Goal: Find specific page/section: Find specific page/section

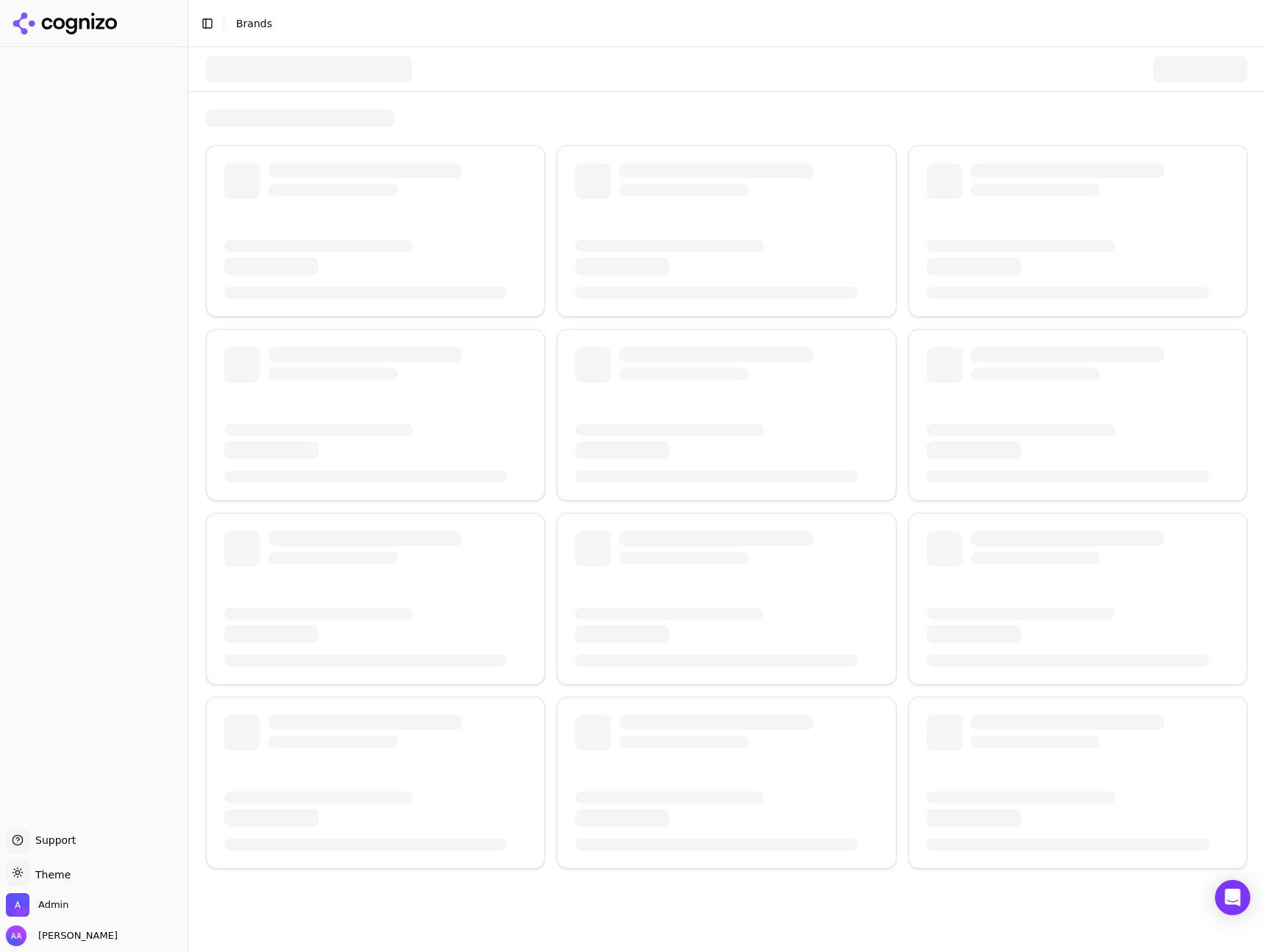
click at [802, 49] on div at bounding box center [727, 69] width 1042 height 44
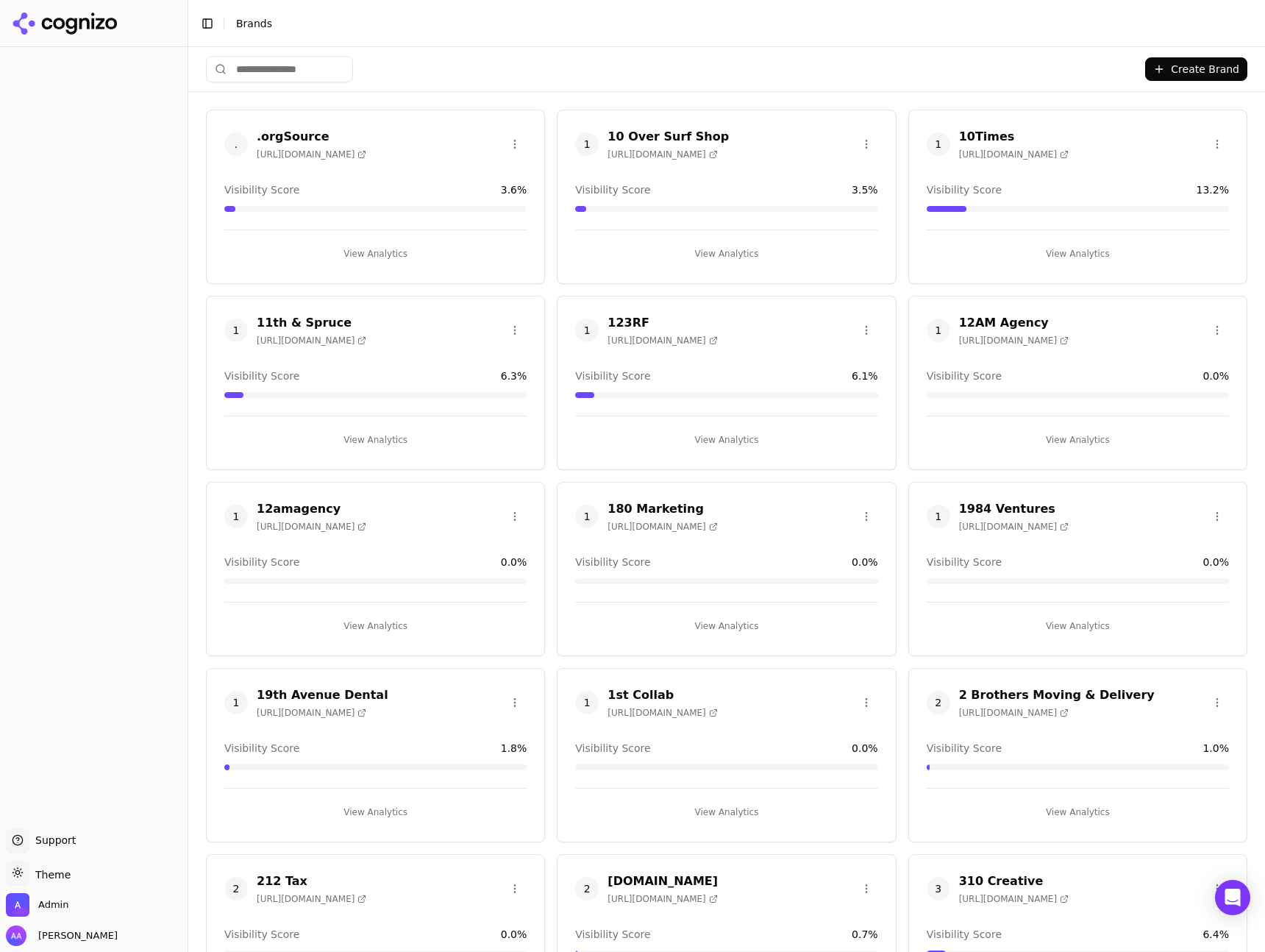
click at [320, 66] on input "search" at bounding box center [279, 69] width 147 height 27
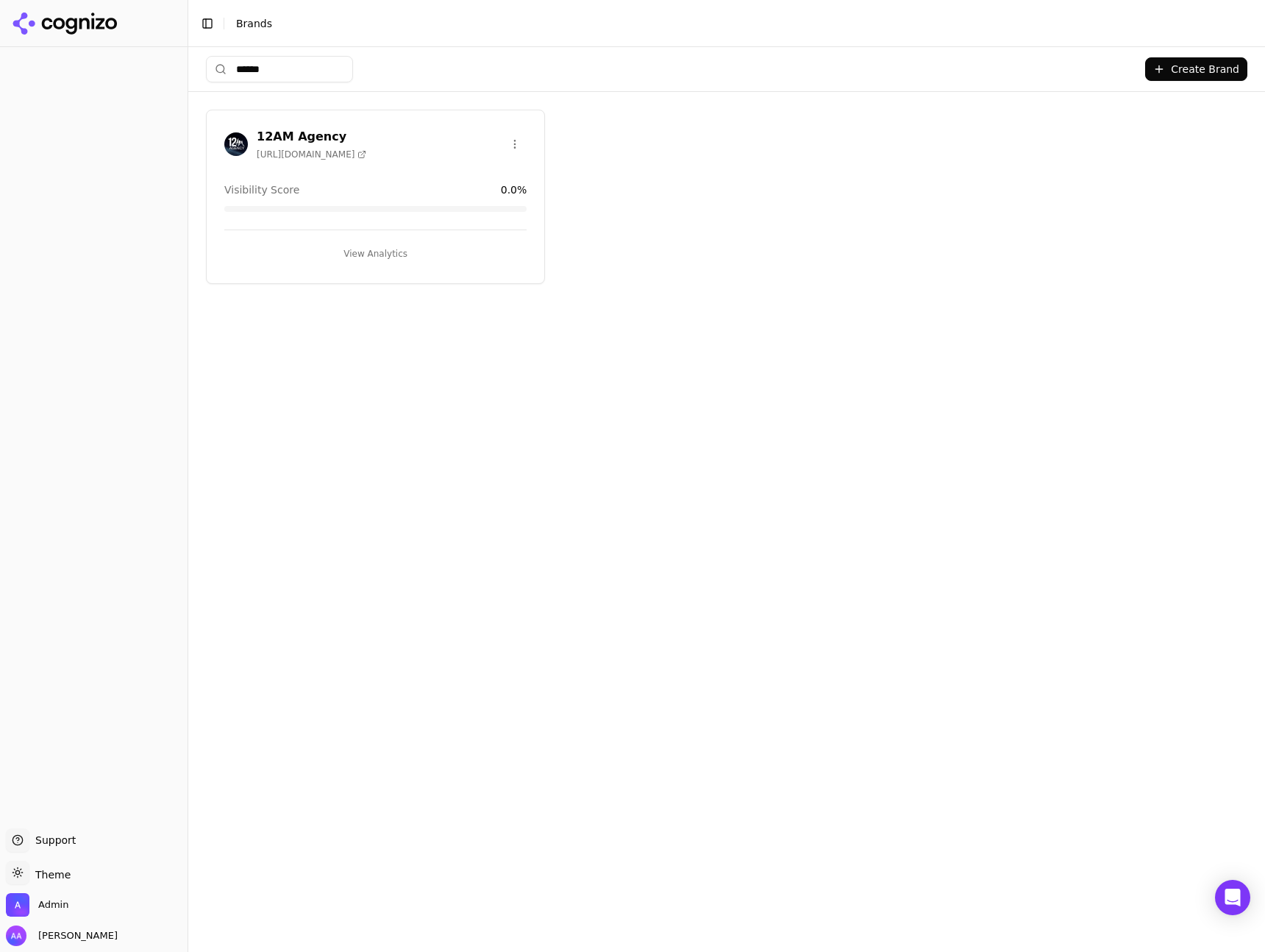
type input "******"
click at [245, 134] on img at bounding box center [236, 145] width 24 height 24
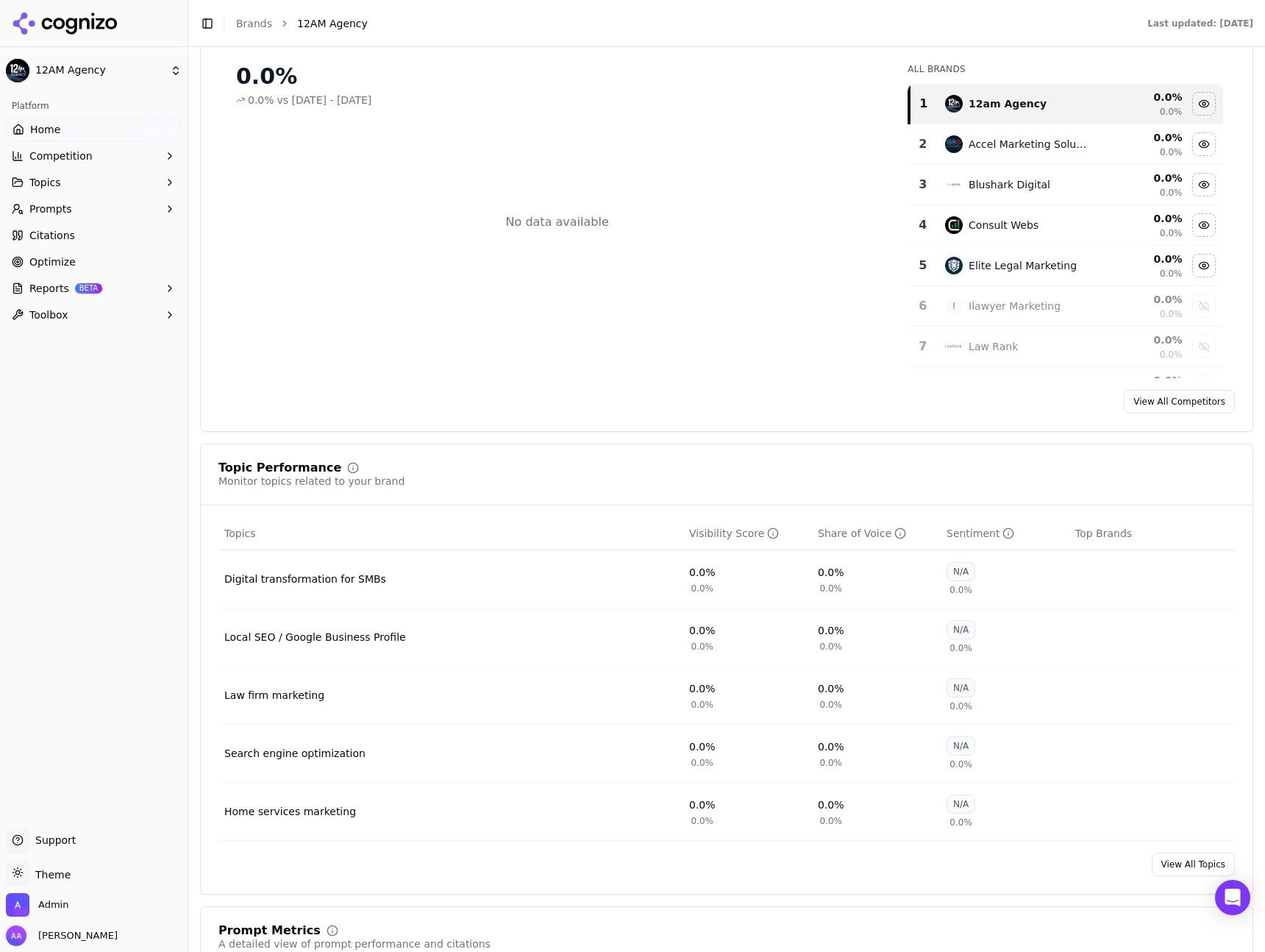
scroll to position [314, 0]
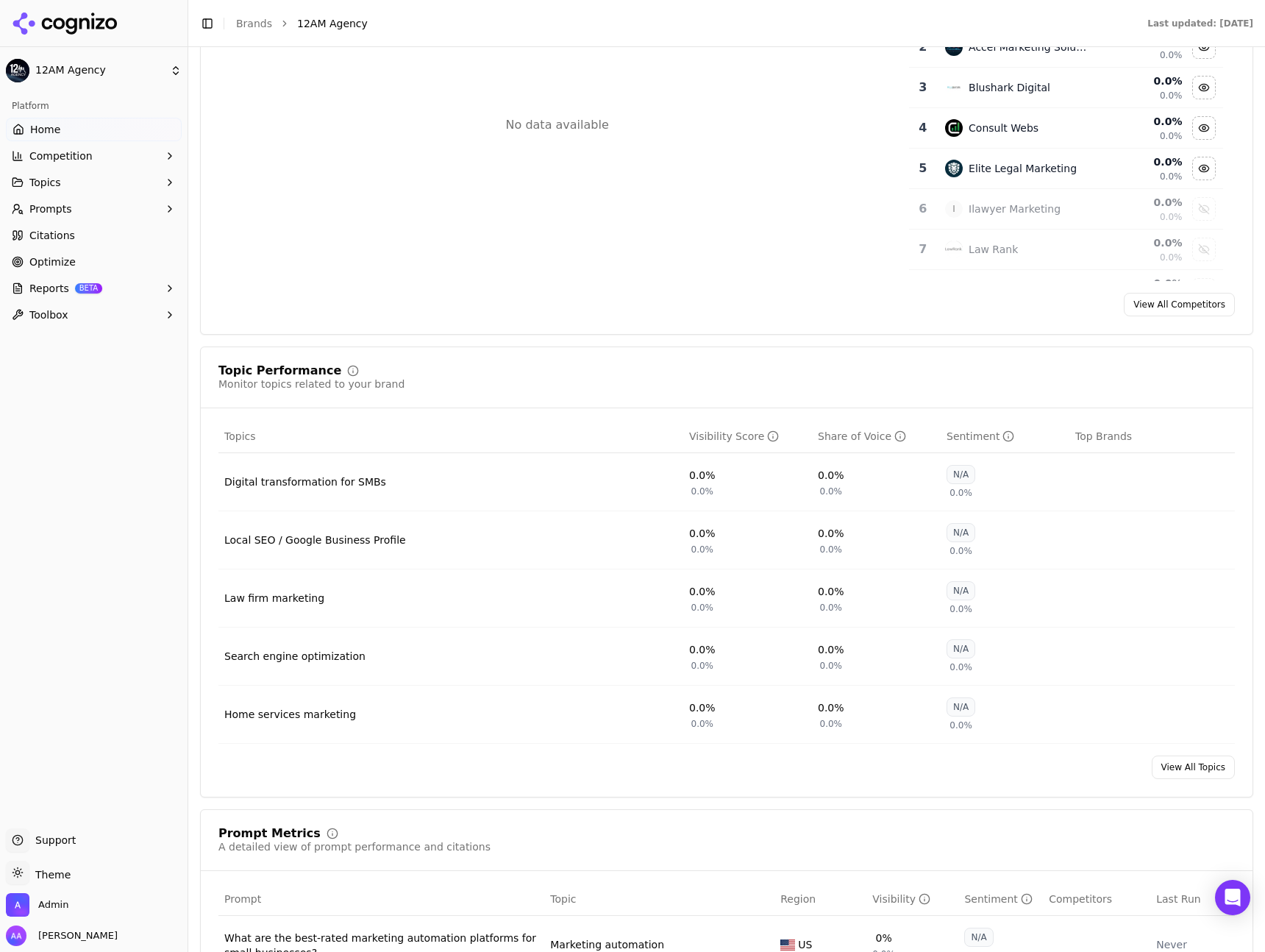
click at [74, 208] on button "Prompts" at bounding box center [93, 209] width 176 height 24
click at [67, 235] on span "Active" at bounding box center [94, 233] width 128 height 15
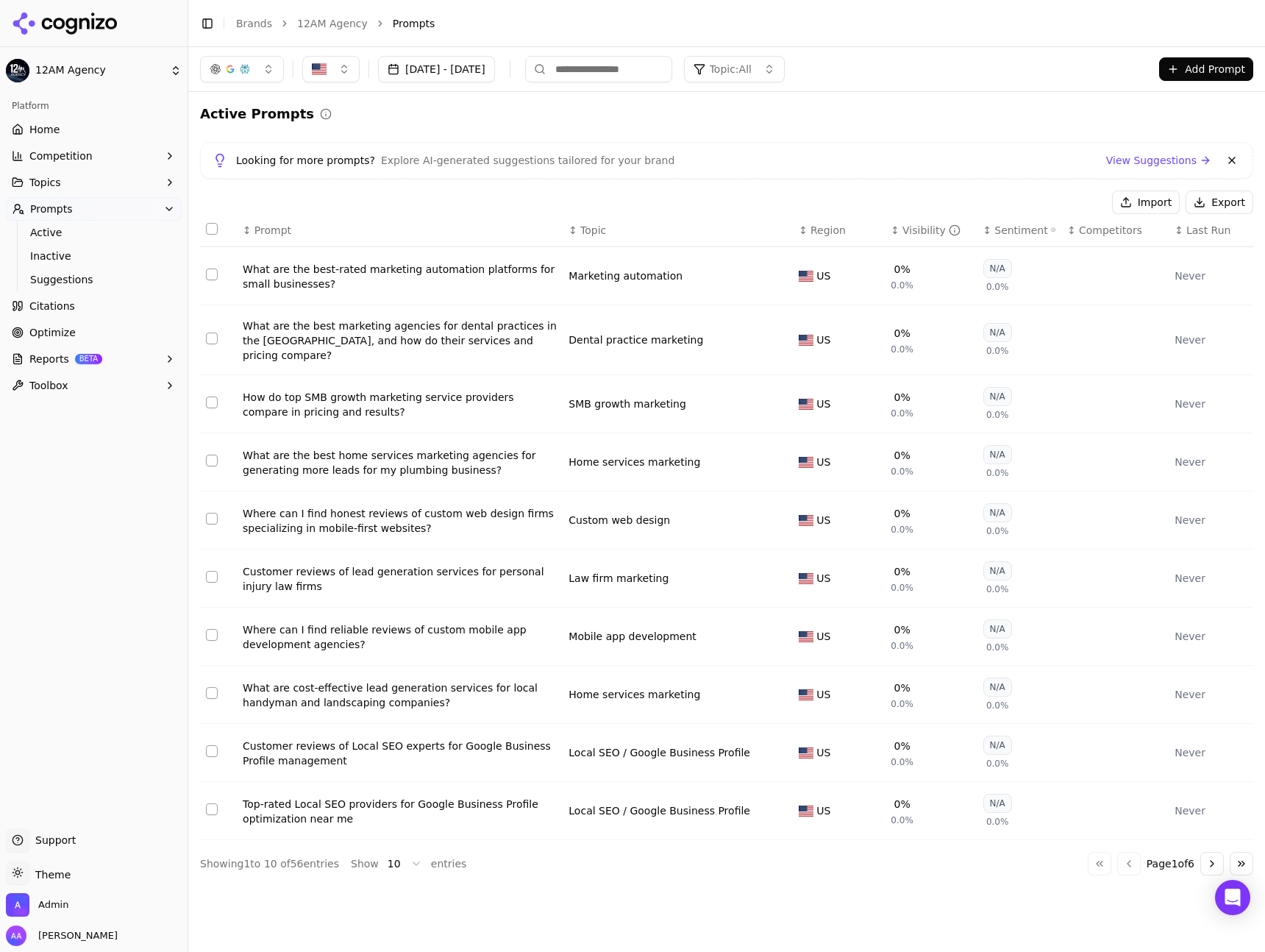
click at [1198, 232] on span "Last Run" at bounding box center [1208, 230] width 44 height 15
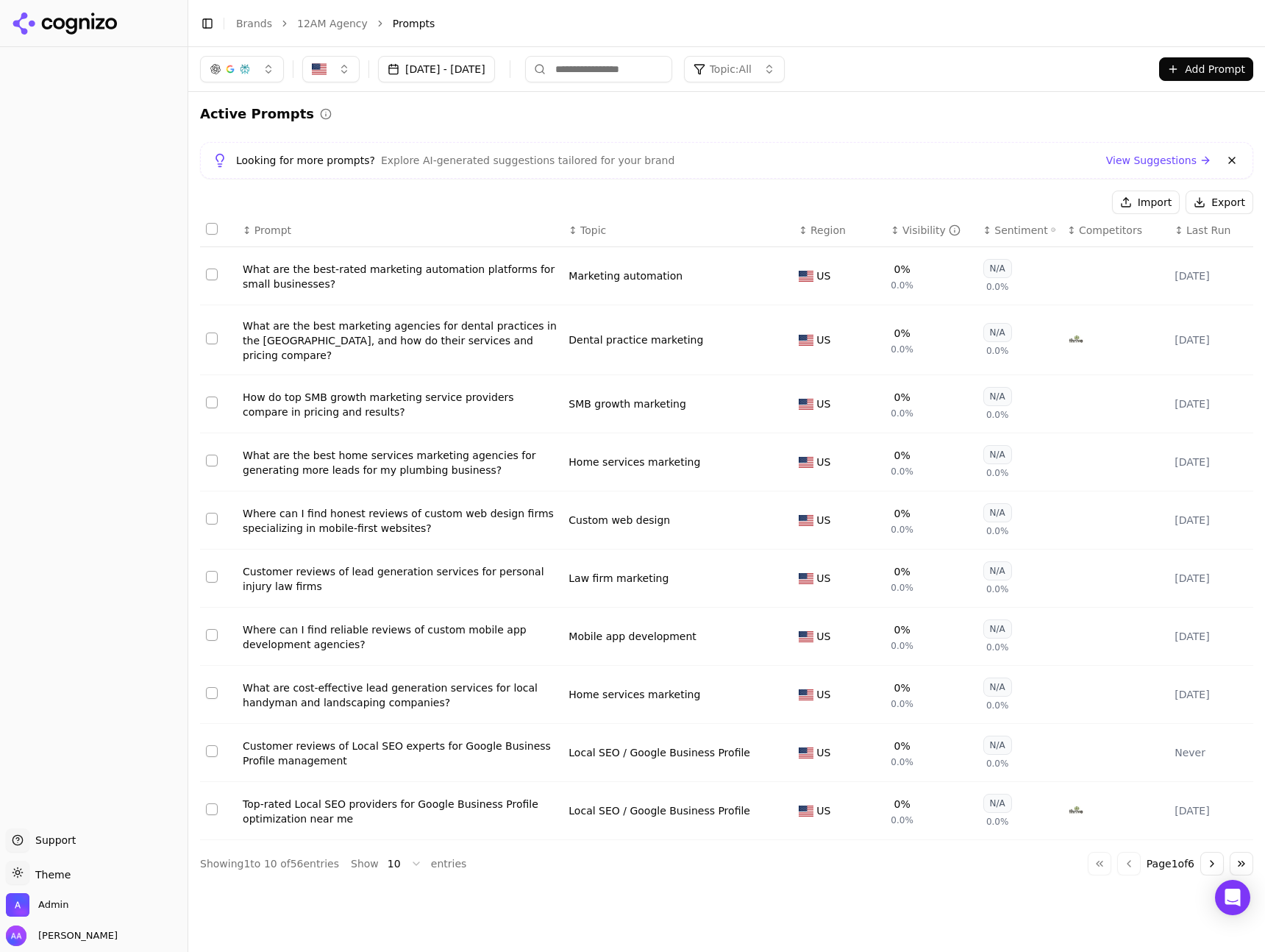
click at [1187, 241] on th "↕ Last Run" at bounding box center [1211, 231] width 84 height 33
click at [1200, 237] on span "Last Run" at bounding box center [1208, 230] width 44 height 15
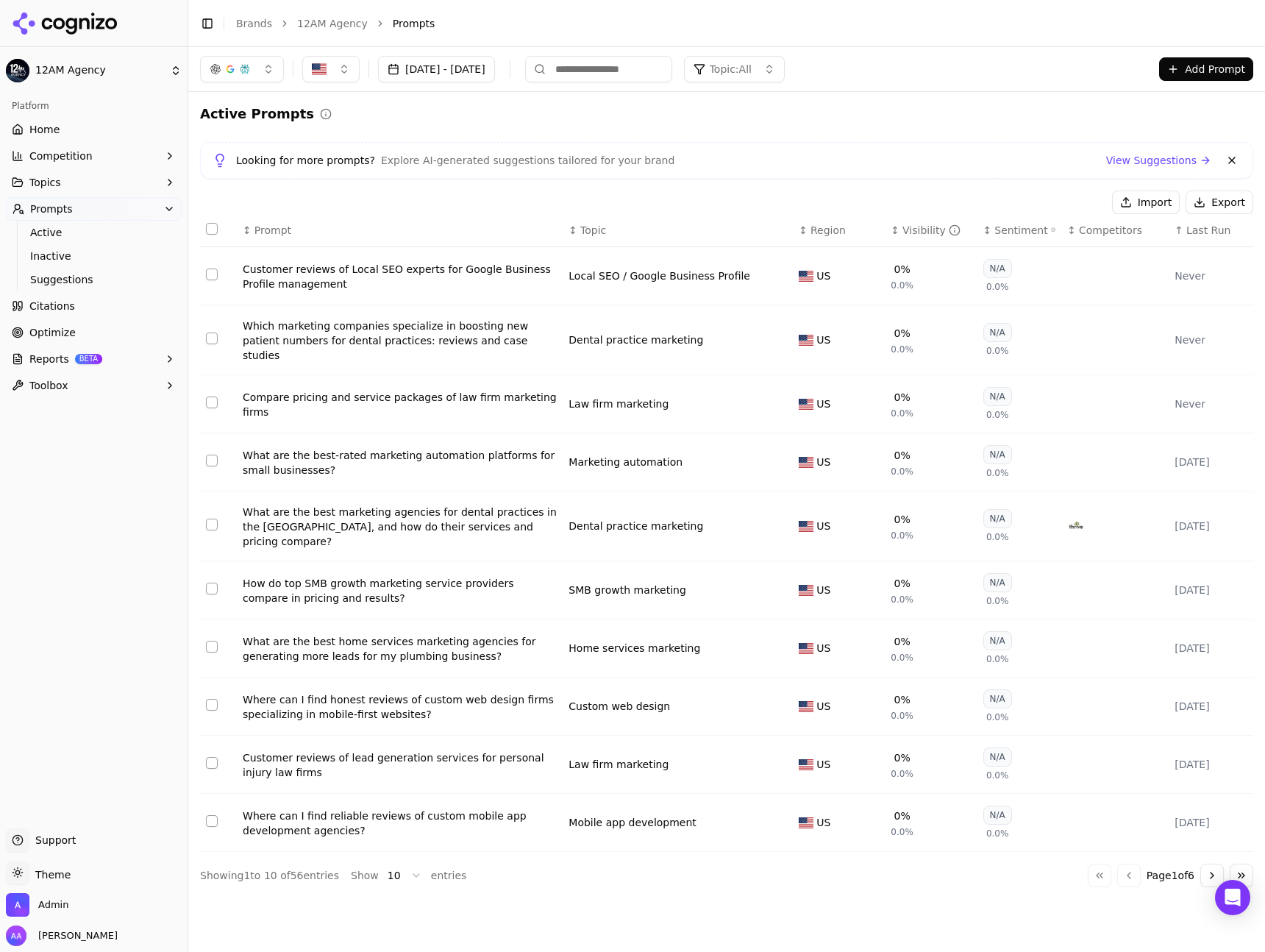
click at [1200, 237] on span "Last Run" at bounding box center [1208, 230] width 44 height 15
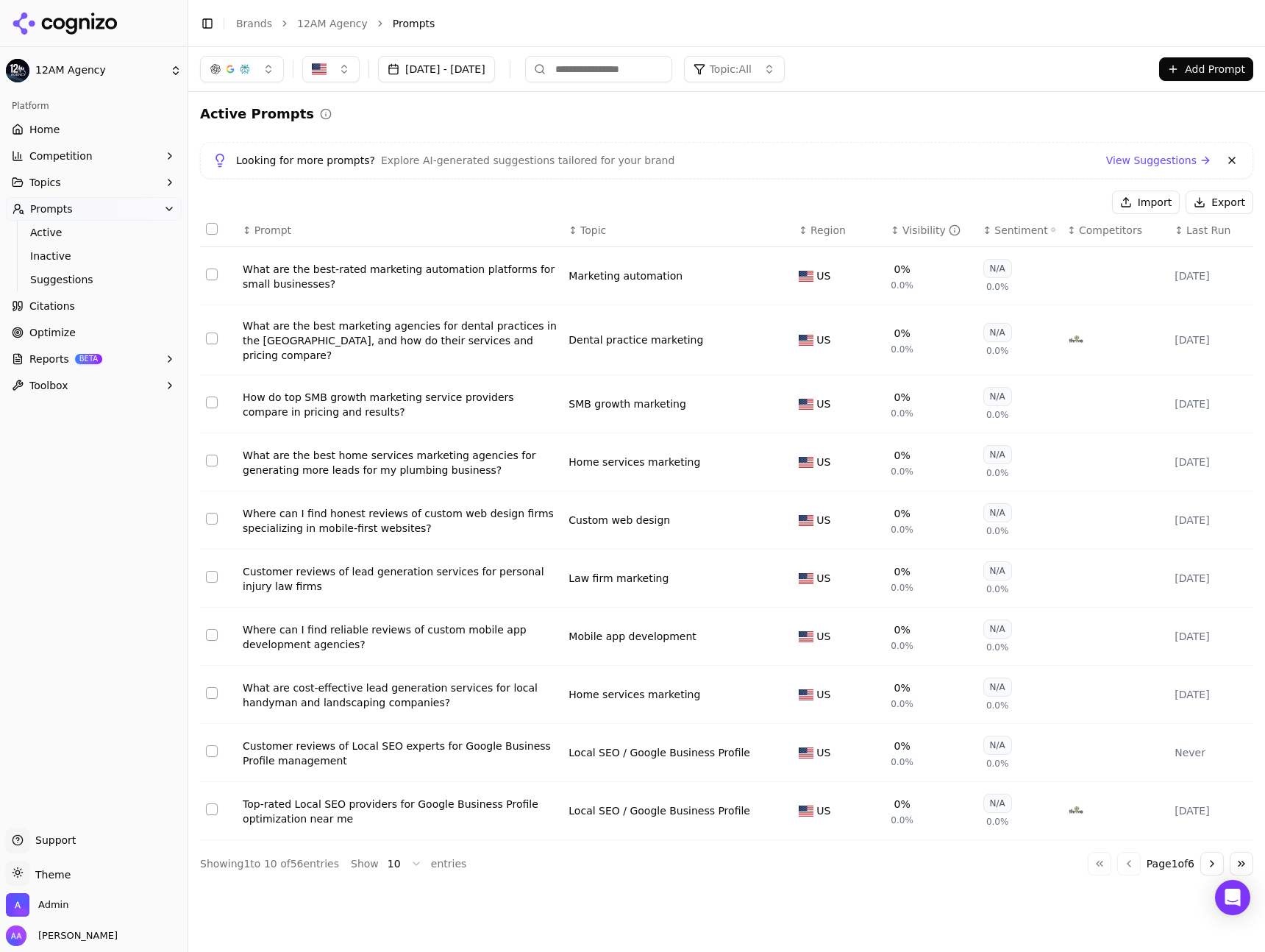
click at [1200, 237] on span "Last Run" at bounding box center [1208, 230] width 44 height 15
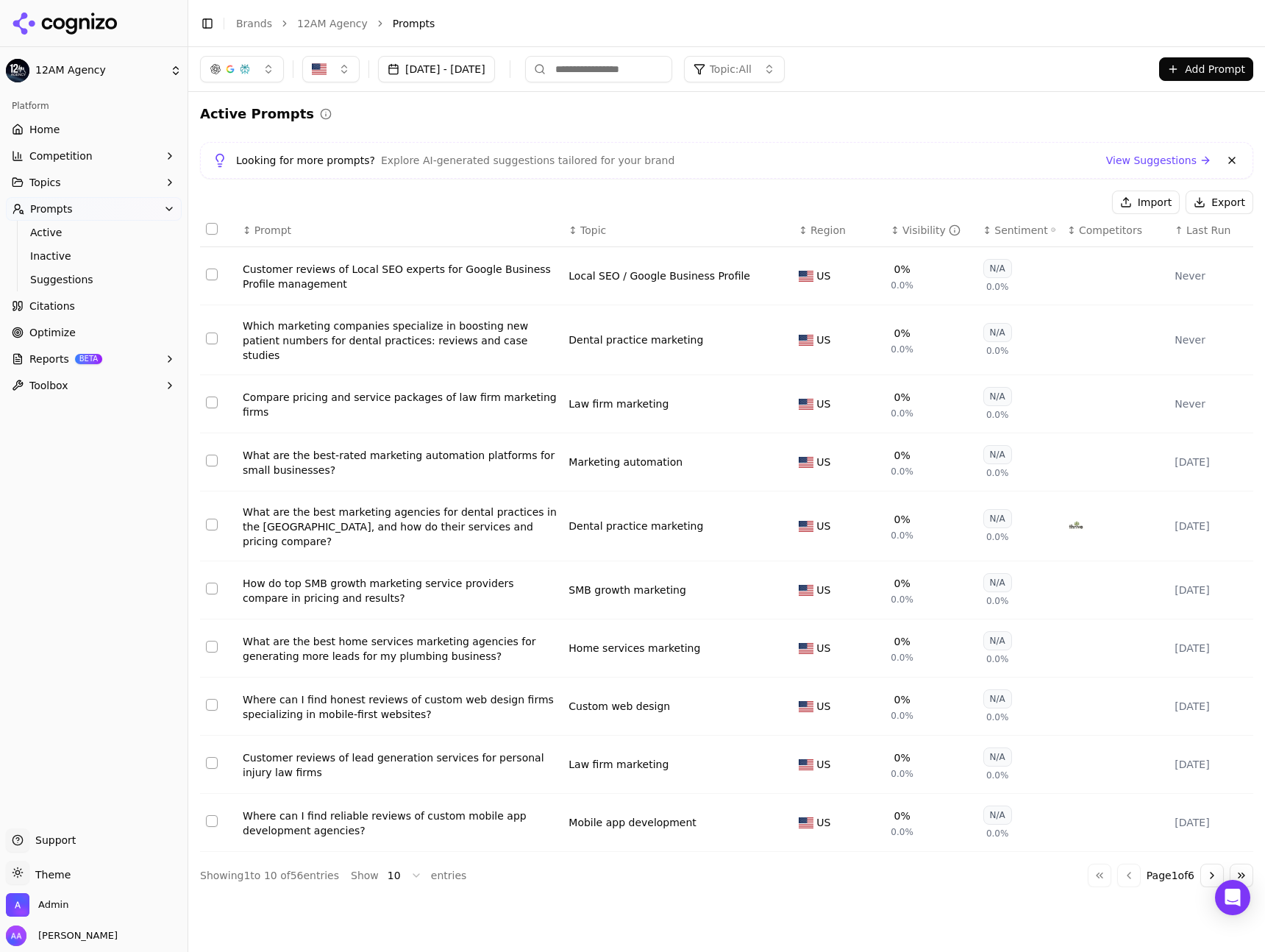
click at [341, 35] on header "Toggle Sidebar Brands 12AM Agency Prompts" at bounding box center [727, 23] width 1076 height 47
click at [341, 21] on link "12AM Agency" at bounding box center [332, 24] width 70 height 15
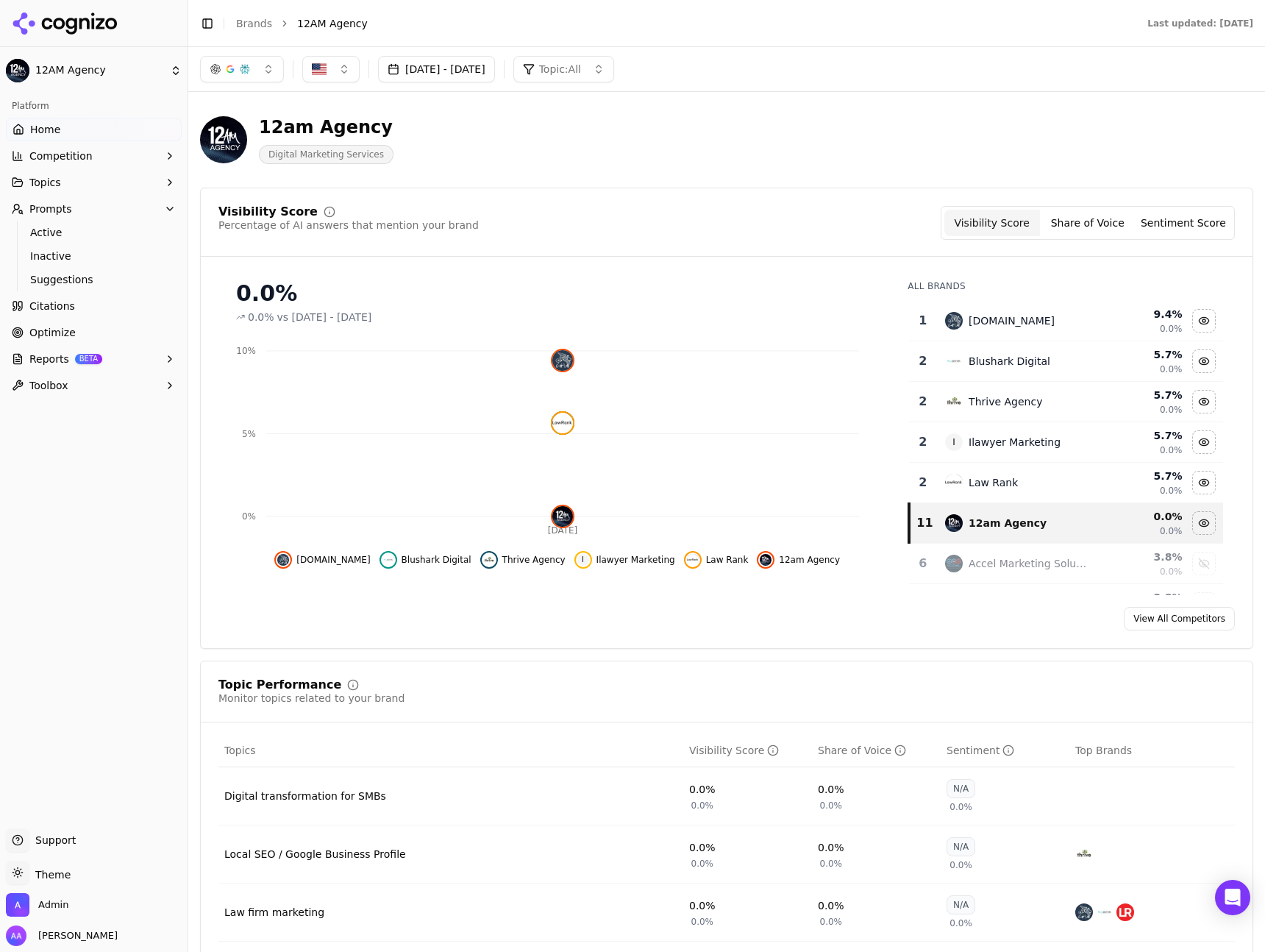
click at [107, 125] on link "Home" at bounding box center [93, 130] width 176 height 24
click at [95, 22] on icon at bounding box center [65, 24] width 107 height 22
